Goal: Task Accomplishment & Management: Complete application form

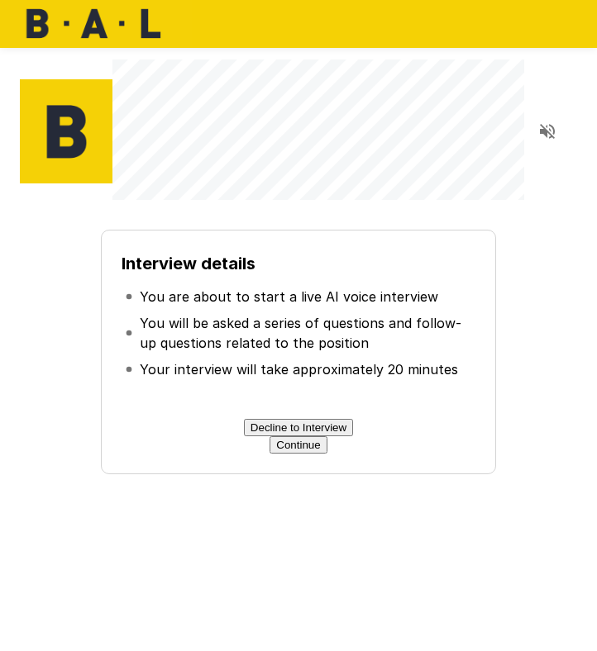
click at [288, 454] on button "Continue" at bounding box center [297, 444] width 57 height 17
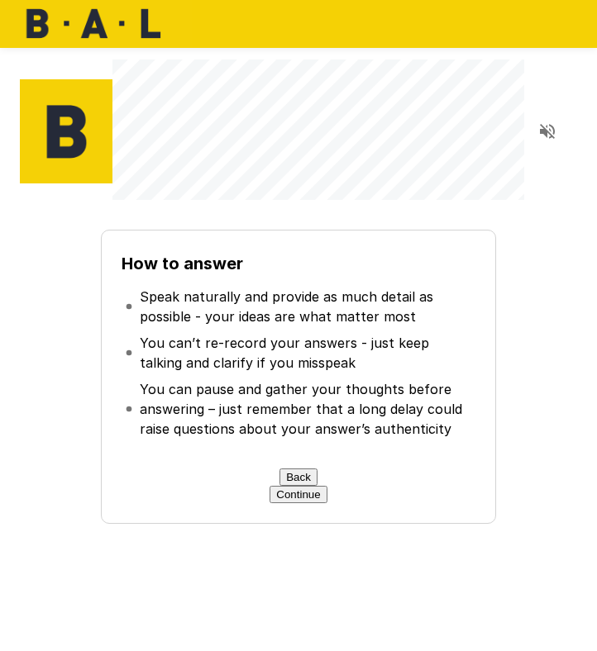
click at [315, 503] on button "Continue" at bounding box center [297, 494] width 57 height 17
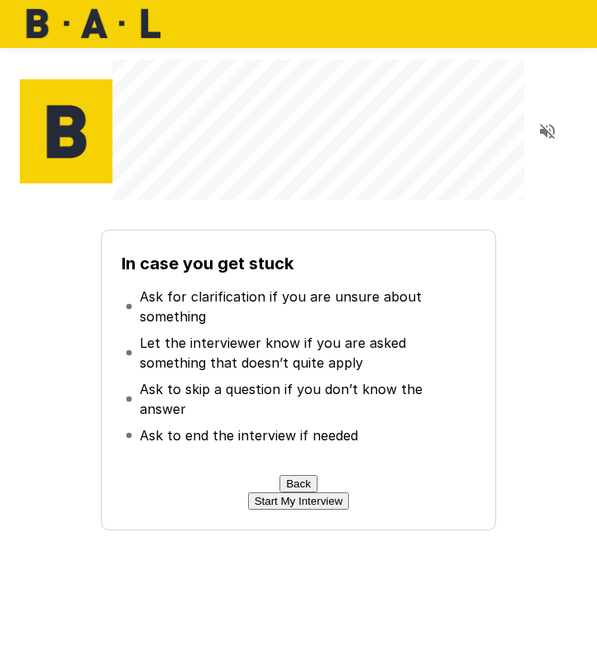
click at [299, 510] on button "Start My Interview" at bounding box center [299, 501] width 102 height 17
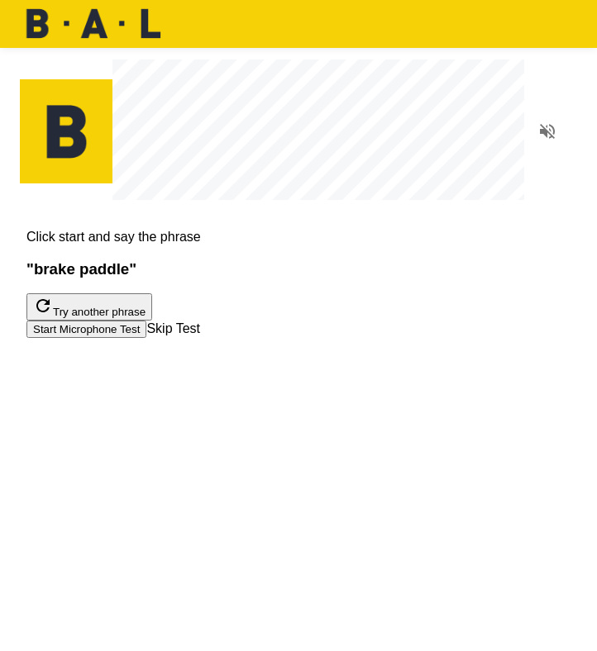
click at [146, 338] on button "Start Microphone Test" at bounding box center [86, 329] width 120 height 17
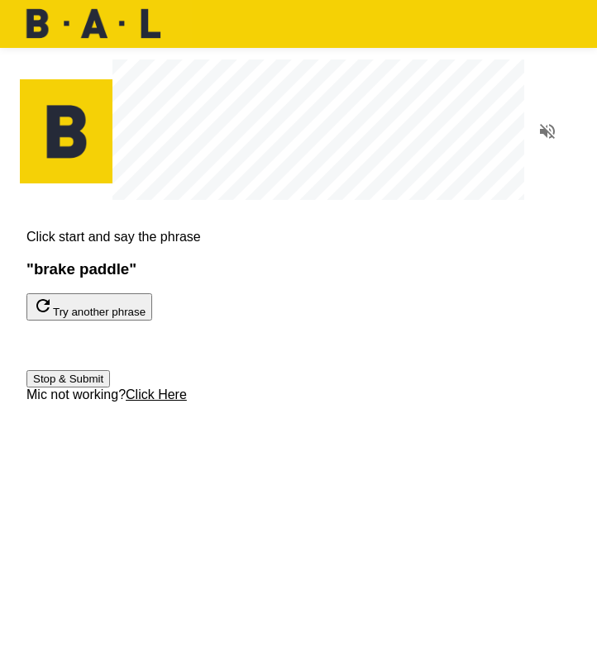
click at [110, 388] on button "Stop & Submit" at bounding box center [67, 378] width 83 height 17
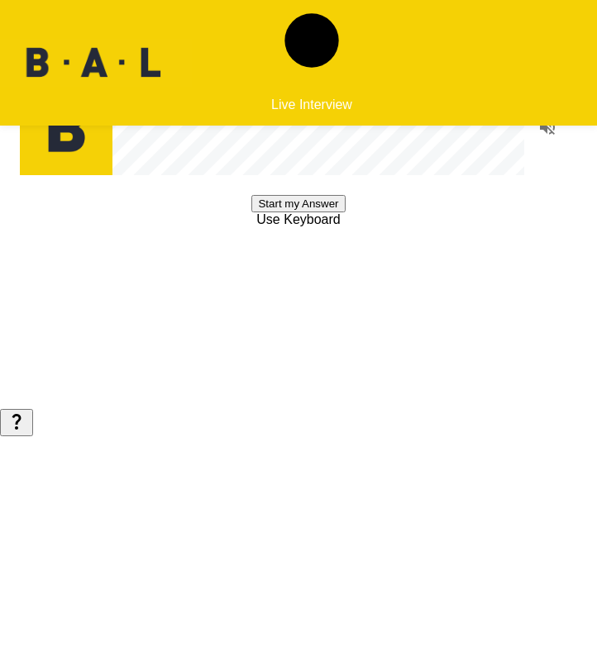
click at [285, 212] on button "Start my Answer" at bounding box center [297, 203] width 93 height 17
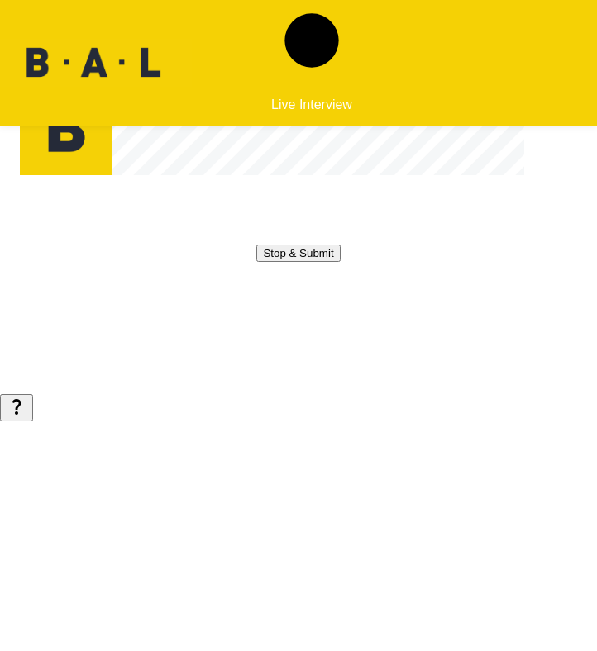
click at [285, 262] on button "Stop & Submit" at bounding box center [297, 253] width 83 height 17
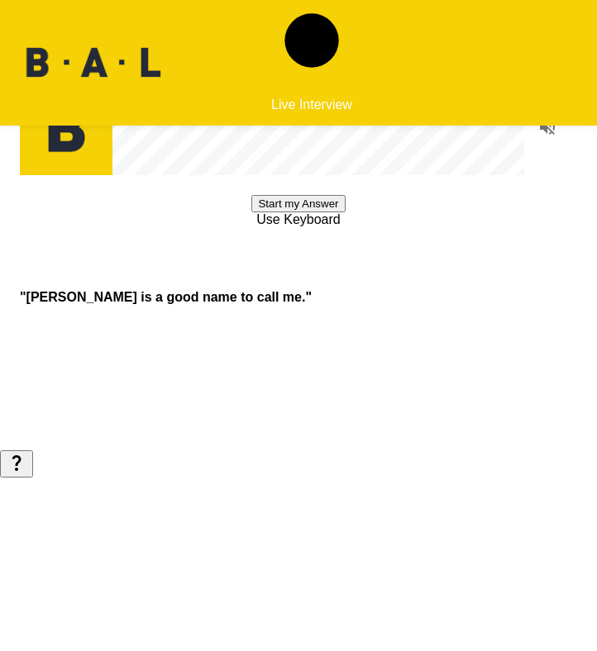
click at [306, 212] on button "Start my Answer" at bounding box center [297, 203] width 93 height 17
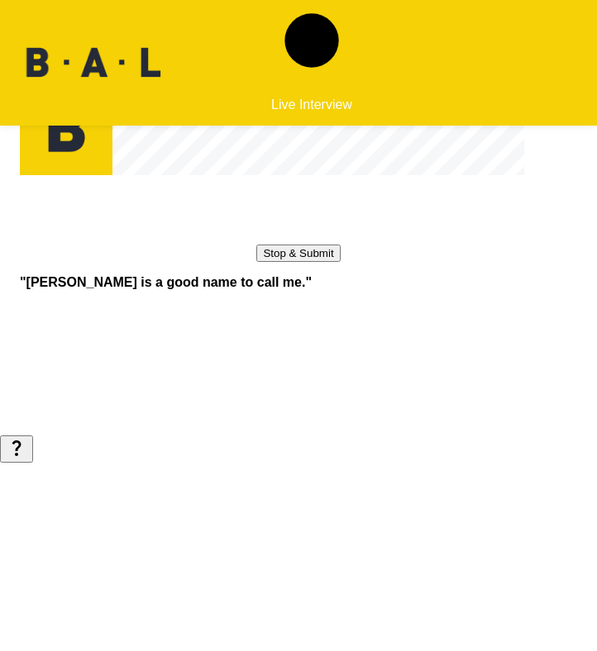
click at [306, 262] on button "Stop & Submit" at bounding box center [297, 253] width 83 height 17
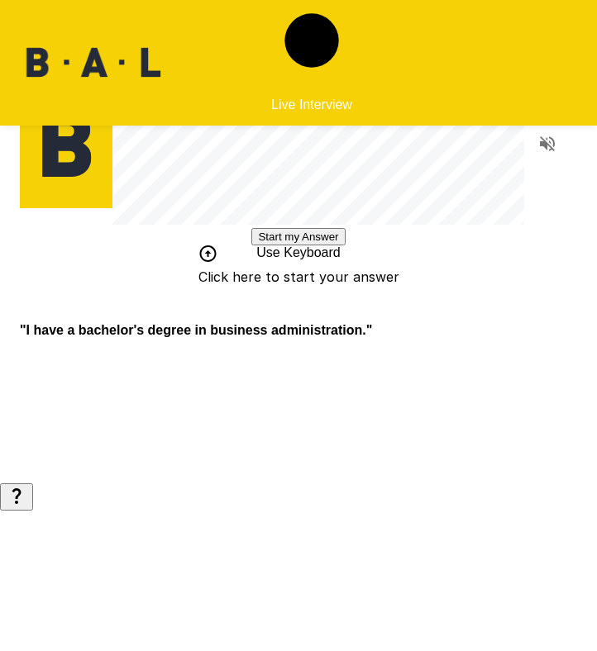
click at [298, 246] on button "Start my Answer" at bounding box center [297, 236] width 93 height 17
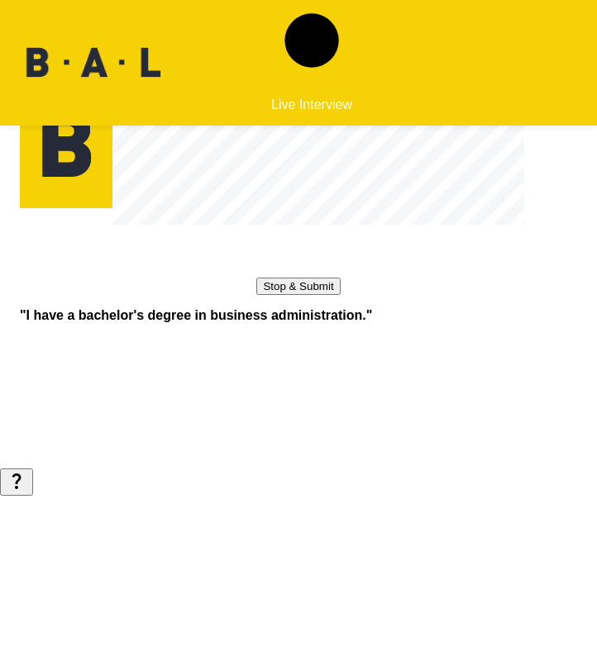
click at [298, 295] on button "Stop & Submit" at bounding box center [297, 286] width 83 height 17
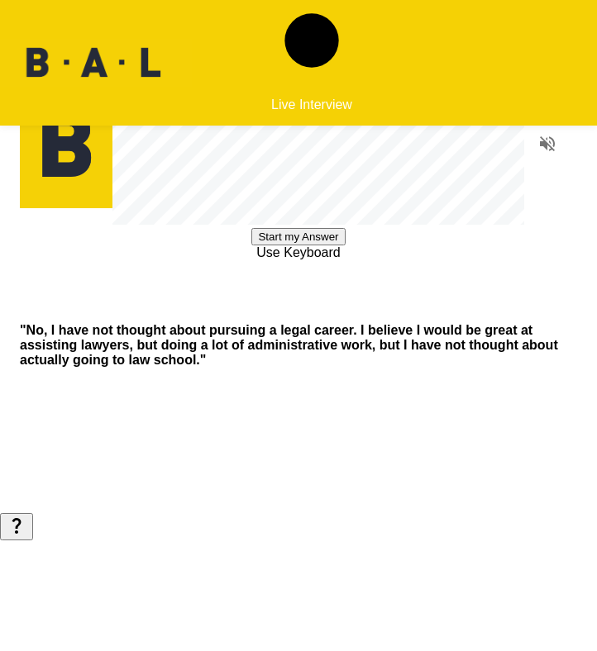
click at [300, 246] on button "Start my Answer" at bounding box center [297, 236] width 93 height 17
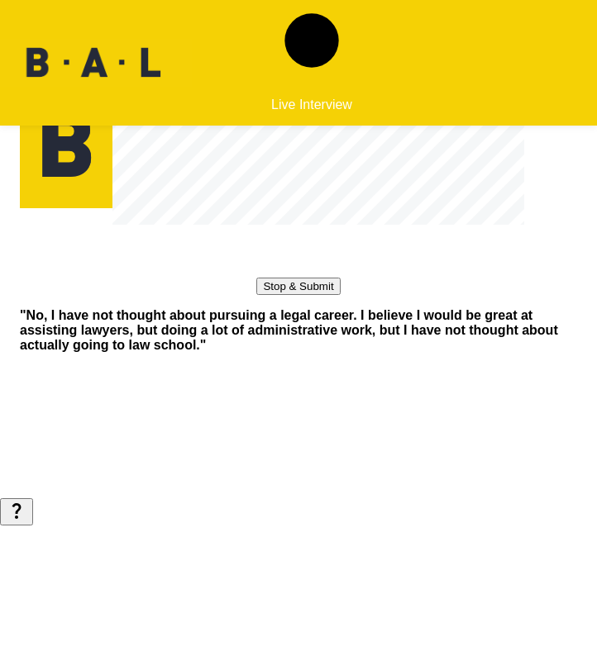
click at [300, 295] on button "Stop & Submit" at bounding box center [297, 286] width 83 height 17
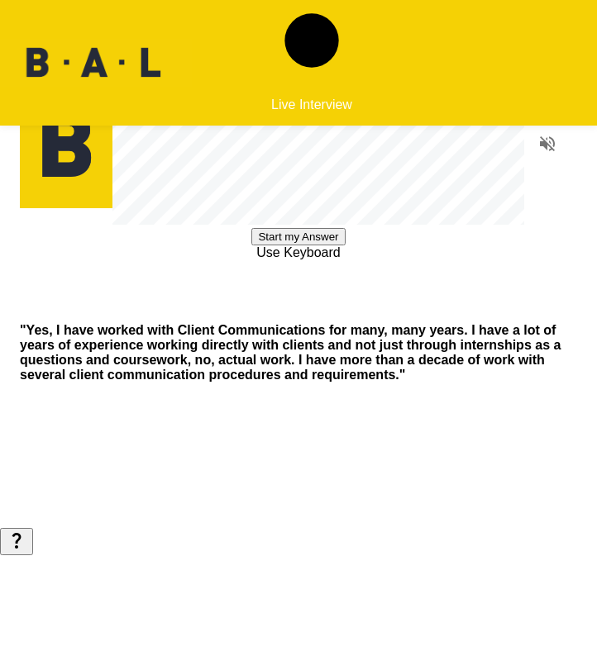
click at [276, 246] on button "Start my Answer" at bounding box center [297, 236] width 93 height 17
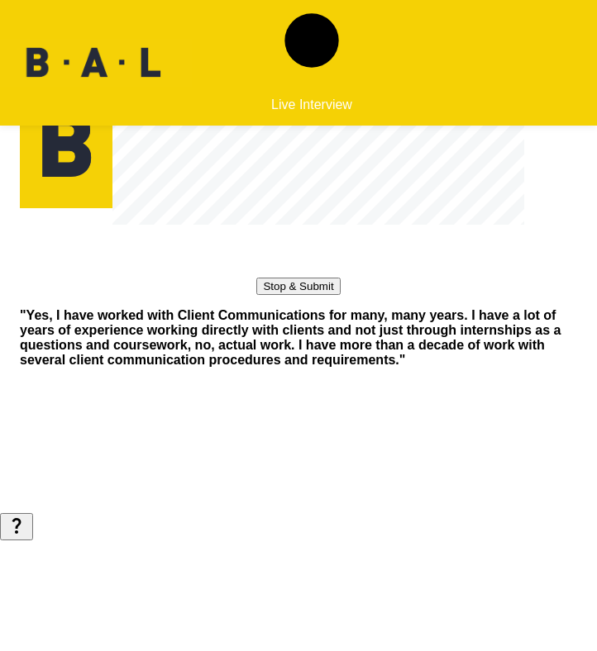
click at [276, 295] on button "Stop & Submit" at bounding box center [297, 286] width 83 height 17
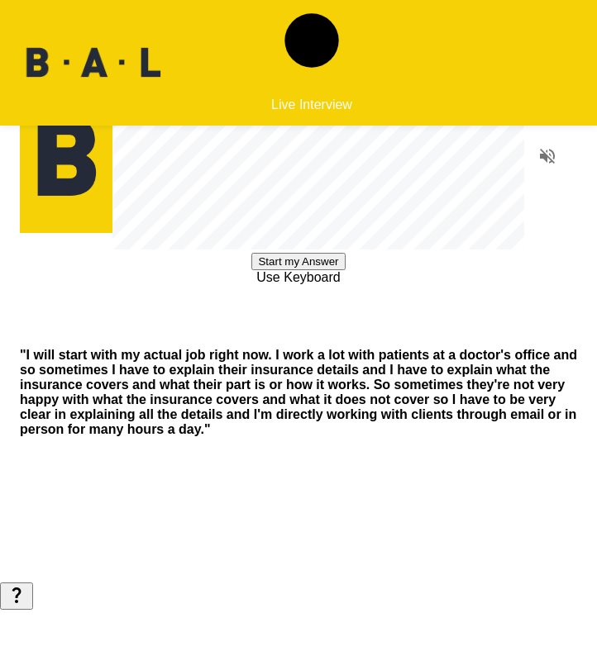
click at [290, 270] on button "Start my Answer" at bounding box center [297, 261] width 93 height 17
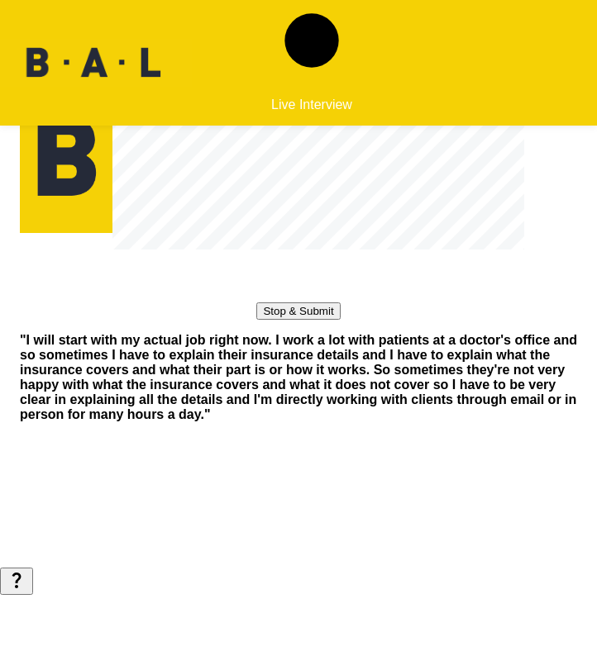
click at [290, 320] on button "Stop & Submit" at bounding box center [297, 311] width 83 height 17
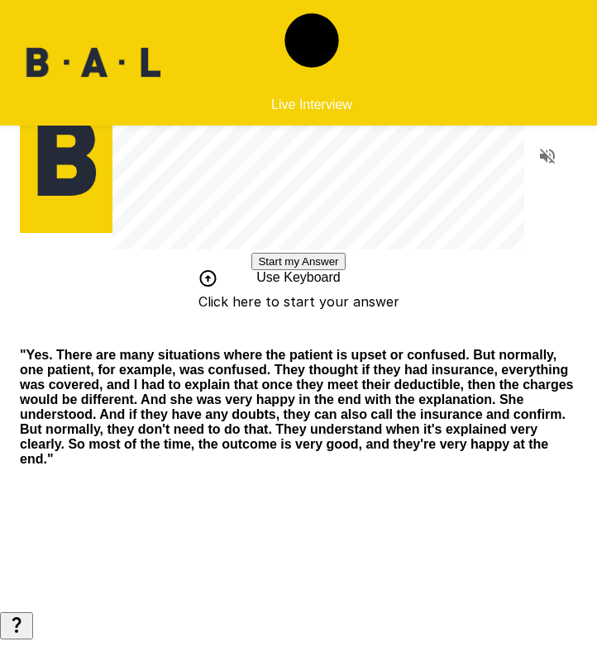
click at [324, 270] on button "Start my Answer" at bounding box center [297, 261] width 93 height 17
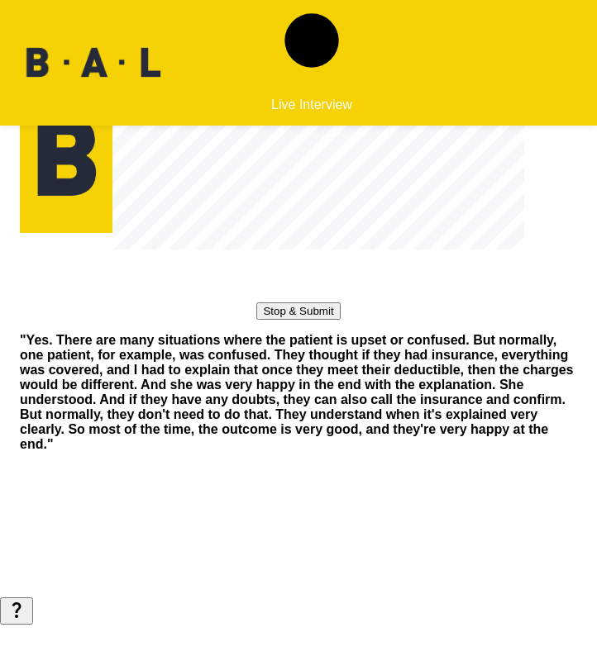
click at [291, 320] on button "Stop & Submit" at bounding box center [297, 311] width 83 height 17
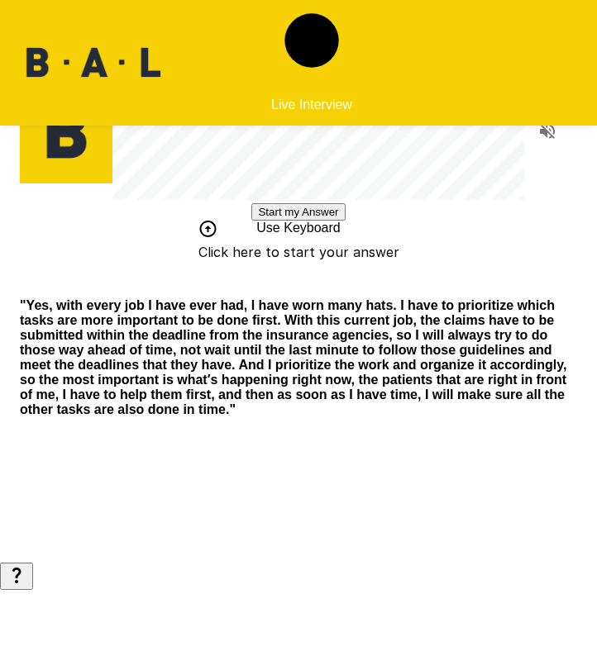
click at [304, 221] on button "Start my Answer" at bounding box center [297, 211] width 93 height 17
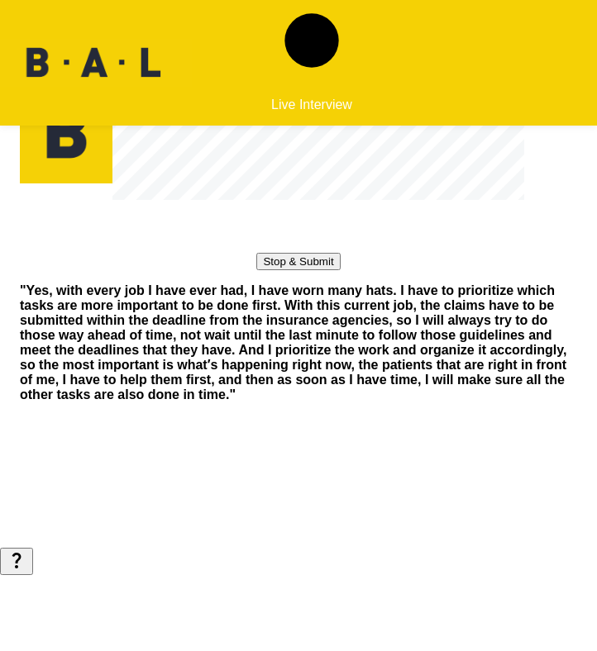
click at [304, 270] on button "Stop & Submit" at bounding box center [297, 261] width 83 height 17
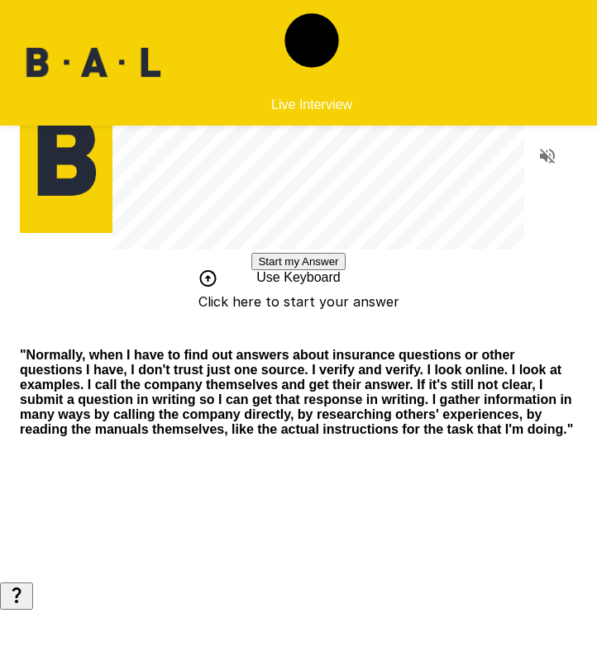
click at [288, 270] on button "Start my Answer" at bounding box center [297, 261] width 93 height 17
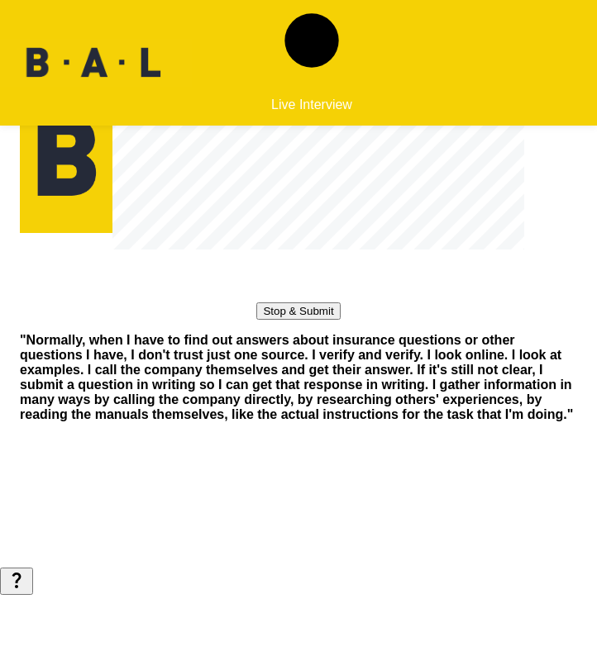
click at [288, 320] on button "Stop & Submit" at bounding box center [297, 311] width 83 height 17
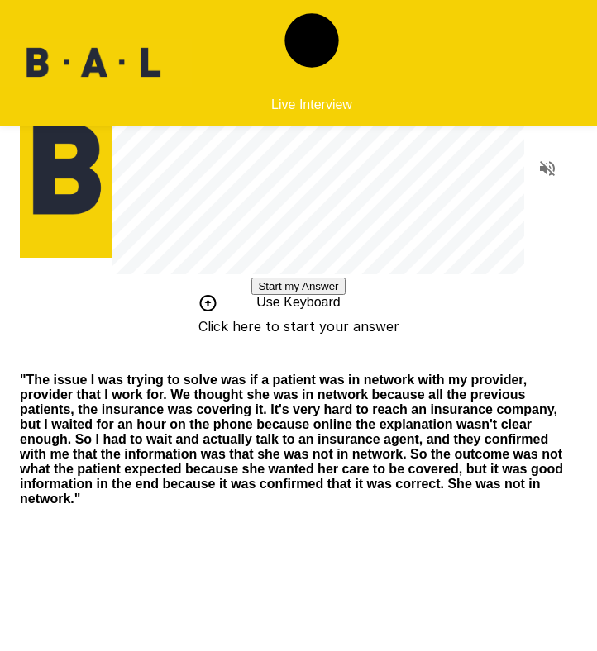
click at [313, 295] on button "Start my Answer" at bounding box center [297, 286] width 93 height 17
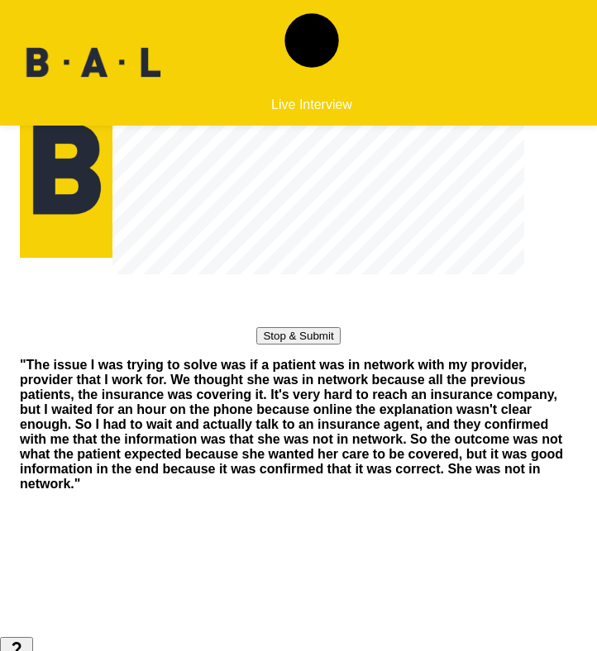
click at [313, 345] on button "Stop & Submit" at bounding box center [297, 335] width 83 height 17
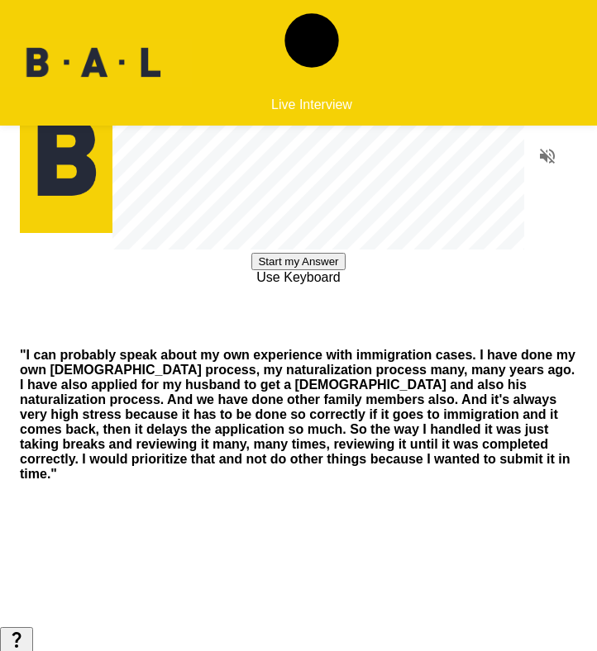
click at [317, 270] on button "Start my Answer" at bounding box center [297, 261] width 93 height 17
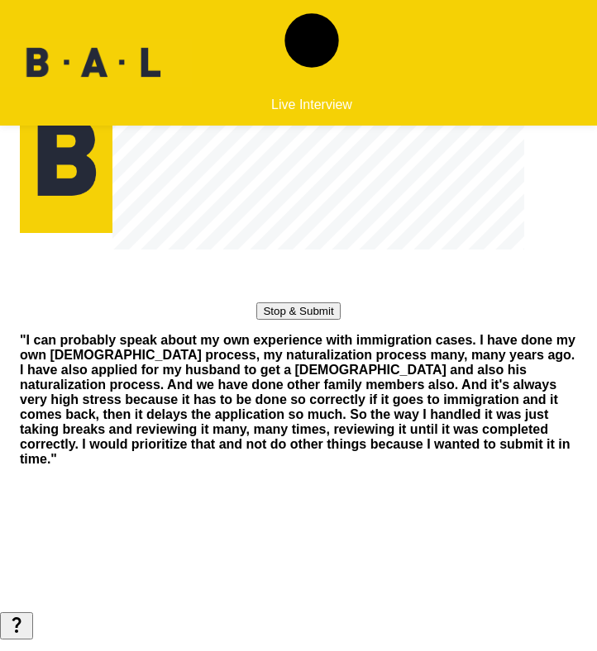
click at [313, 320] on button "Stop & Submit" at bounding box center [297, 311] width 83 height 17
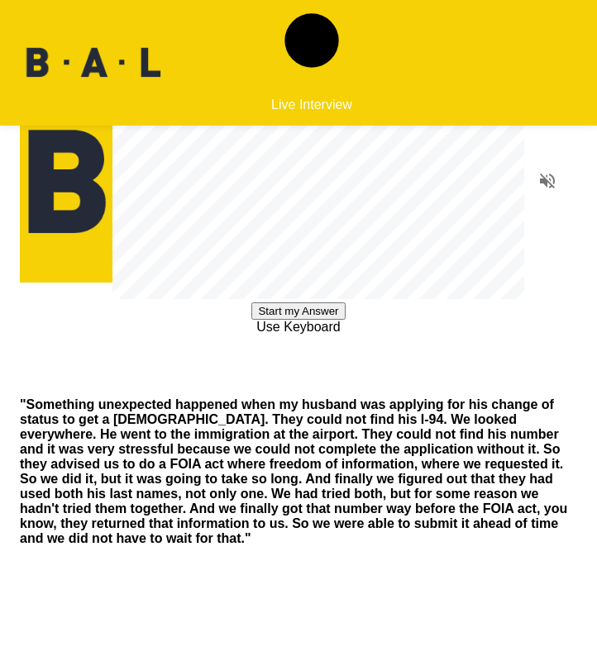
click at [283, 320] on button "Start my Answer" at bounding box center [297, 311] width 93 height 17
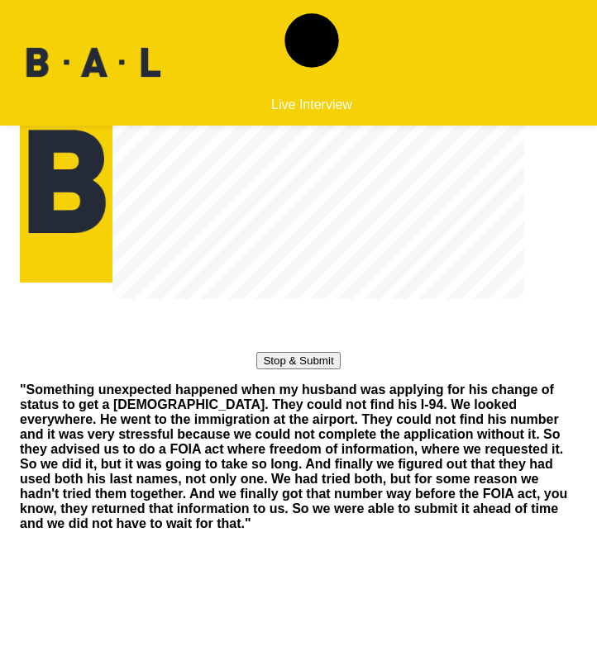
click at [281, 370] on button "Stop & Submit" at bounding box center [297, 360] width 83 height 17
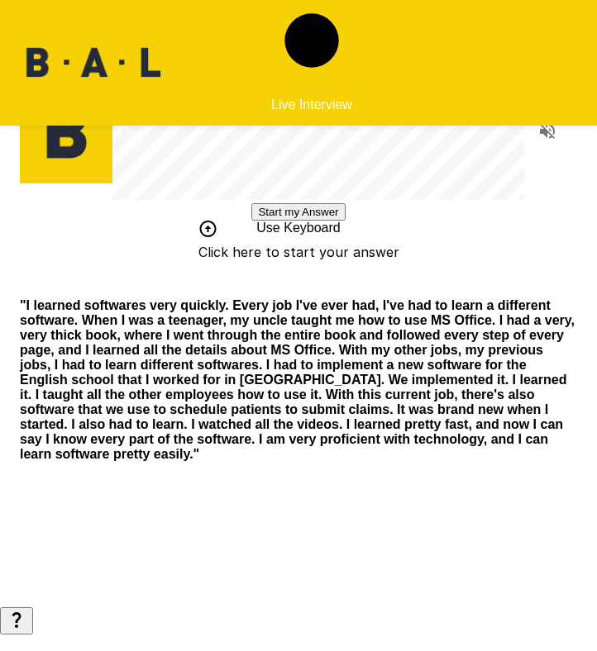
click at [281, 221] on button "Start my Answer" at bounding box center [297, 211] width 93 height 17
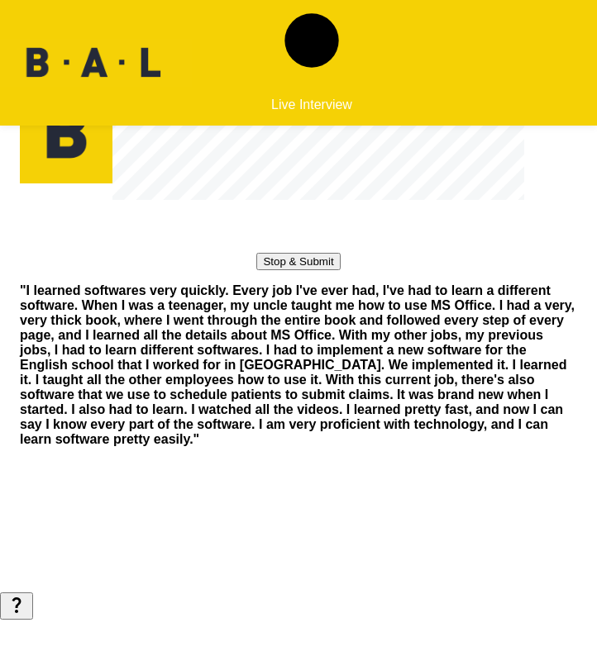
click at [281, 270] on button "Stop & Submit" at bounding box center [297, 261] width 83 height 17
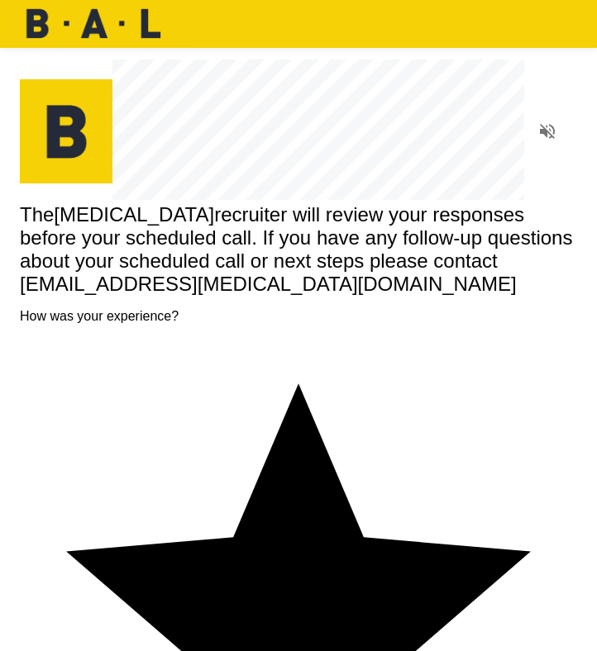
type textarea "*"
type textarea "**********"
